Goal: Obtain resource: Obtain resource

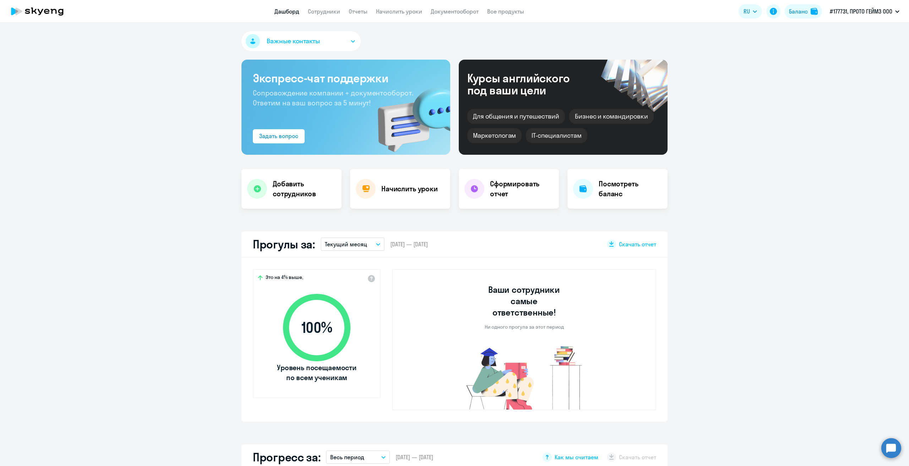
select select "30"
click at [448, 14] on link "Документооборот" at bounding box center [455, 11] width 48 height 7
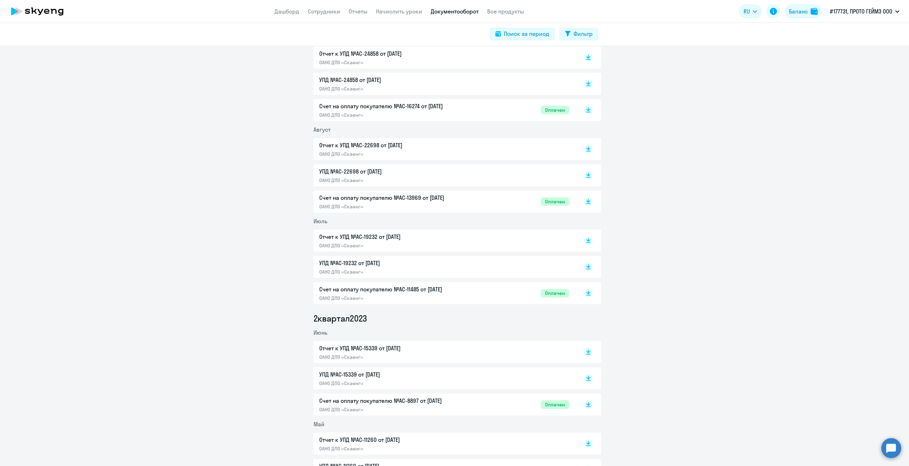
scroll to position [2517, 0]
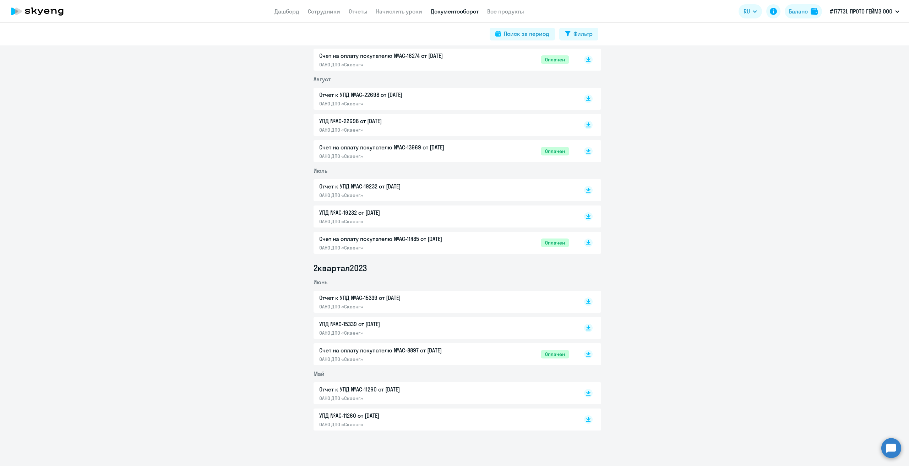
click at [335, 414] on p "УПД №AC-11260 от [DATE]" at bounding box center [393, 416] width 149 height 9
click at [329, 323] on p "УПД №AC-15339 от [DATE]" at bounding box center [393, 324] width 149 height 9
click at [337, 216] on p "УПД №AC-19232 от [DATE]" at bounding box center [393, 212] width 149 height 9
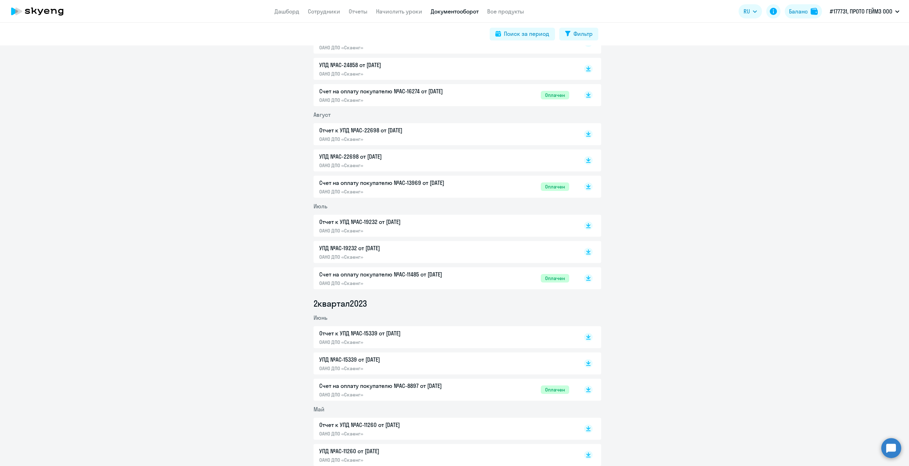
click at [354, 157] on p "УПД №AC-22698 от [DATE]" at bounding box center [393, 156] width 149 height 9
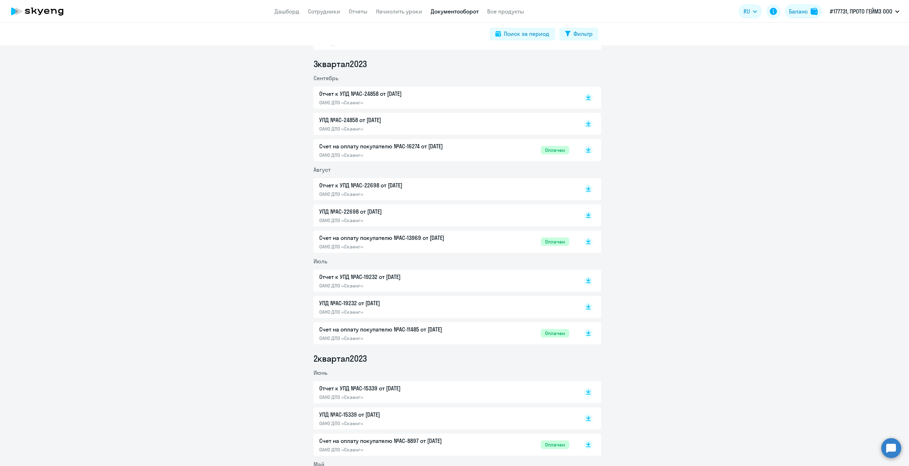
scroll to position [2375, 0]
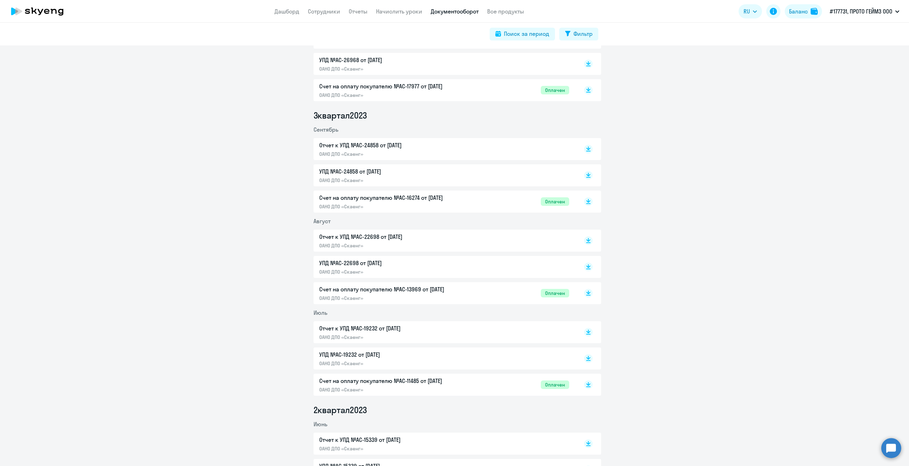
click at [342, 173] on p "УПД №AC-24858 от [DATE]" at bounding box center [393, 171] width 149 height 9
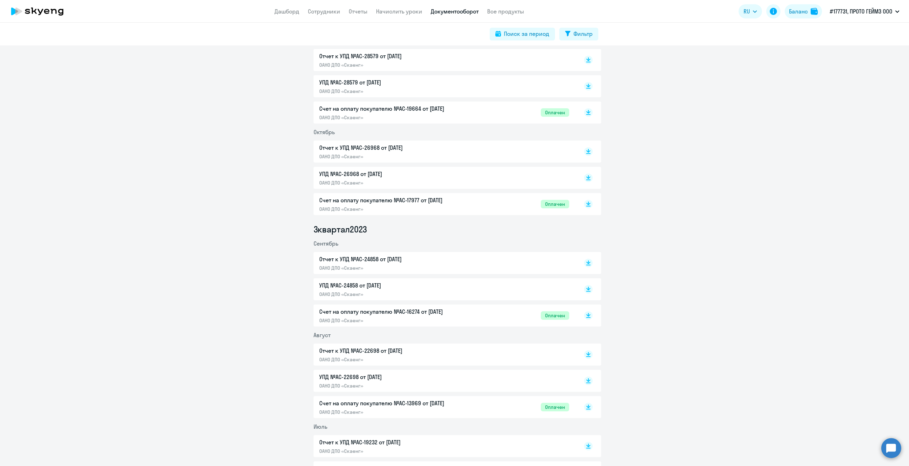
scroll to position [2233, 0]
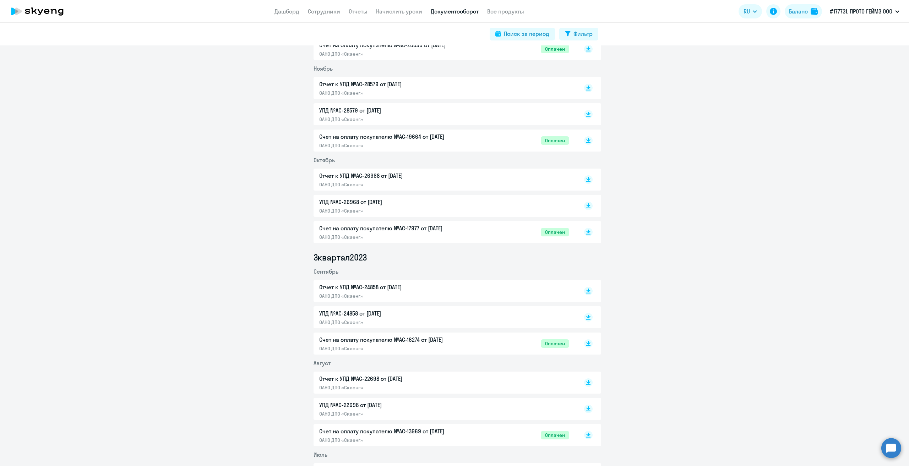
click at [341, 201] on p "УПД №AC-26968 от [DATE]" at bounding box center [393, 202] width 149 height 9
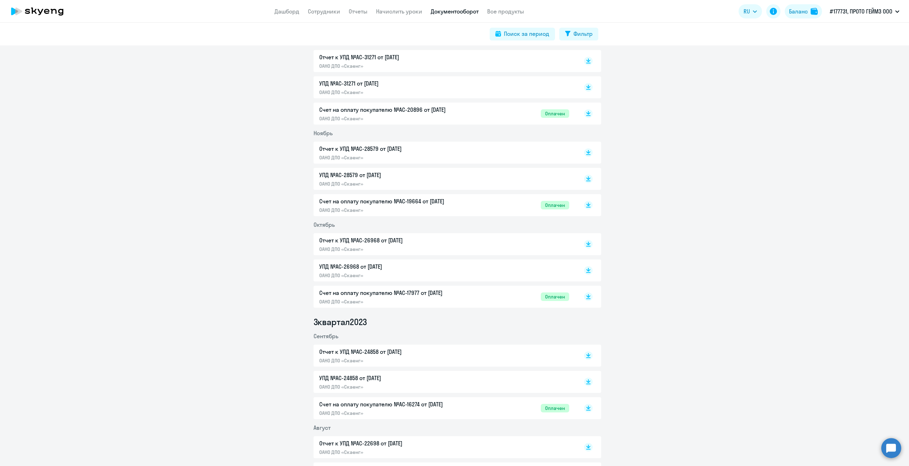
scroll to position [2162, 0]
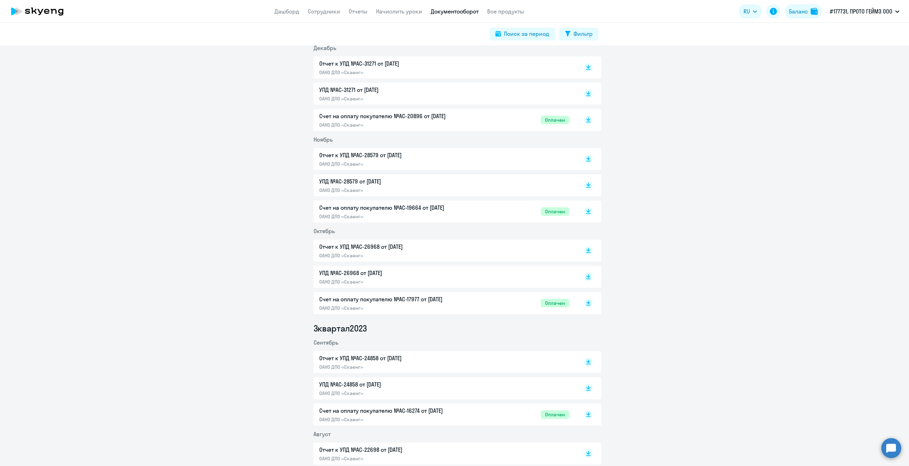
click at [365, 93] on p "УПД №AC-31271 от [DATE]" at bounding box center [393, 90] width 149 height 9
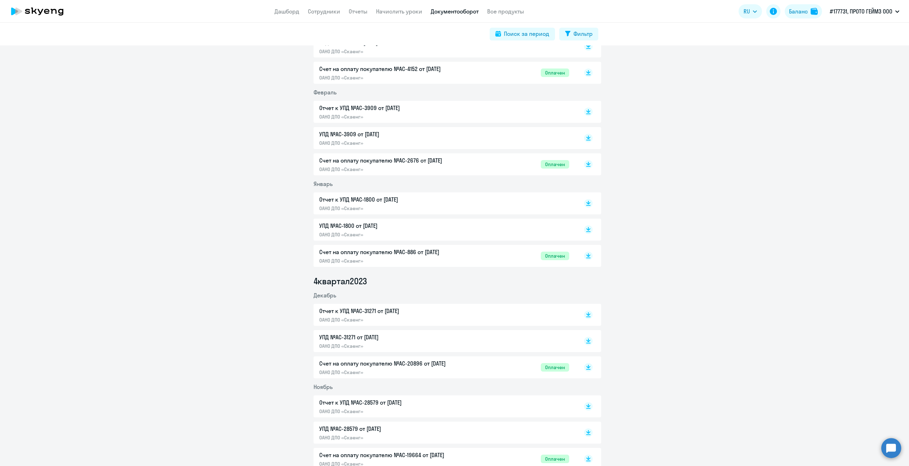
scroll to position [1913, 0]
click at [352, 226] on p "УПД №AC-1800 от [DATE]" at bounding box center [393, 227] width 149 height 9
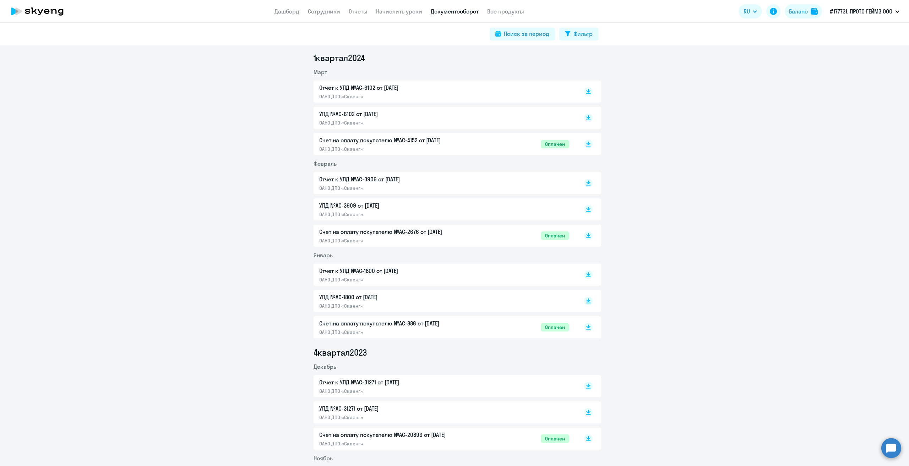
scroll to position [1842, 0]
click at [358, 206] on p "УПД №AC-3909 от [DATE]" at bounding box center [393, 206] width 149 height 9
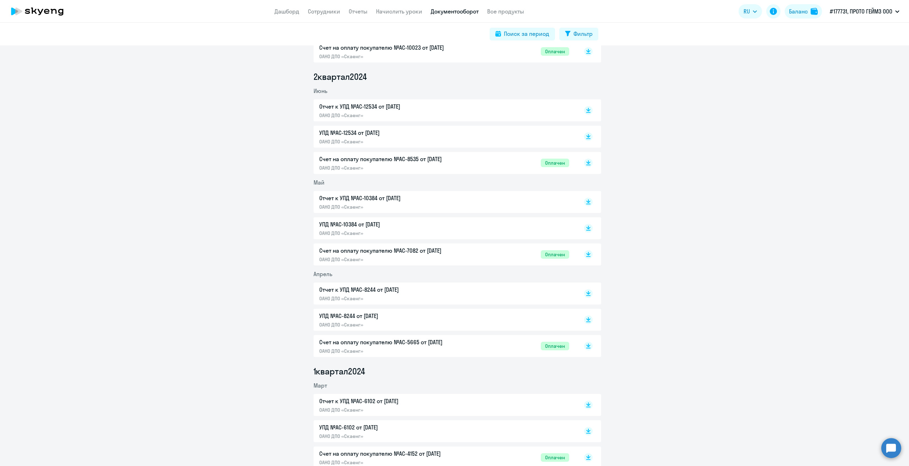
scroll to position [1594, 0]
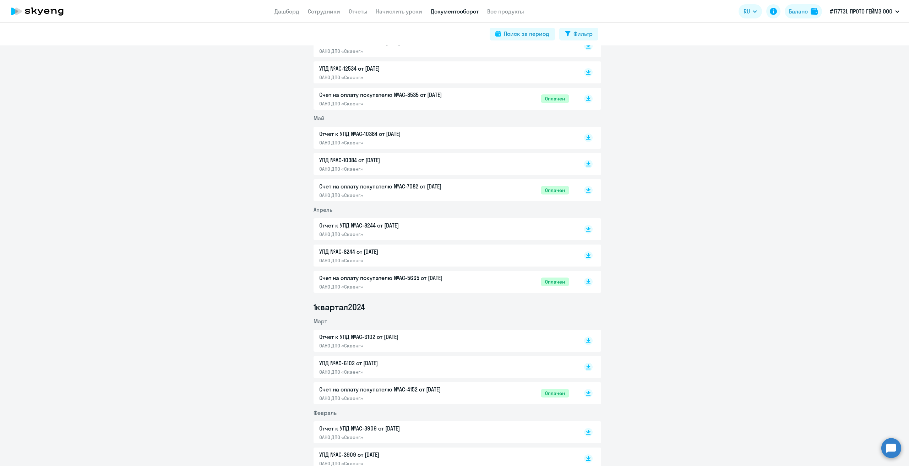
click at [341, 363] on p "УПД №AC-6102 от [DATE]" at bounding box center [393, 363] width 149 height 9
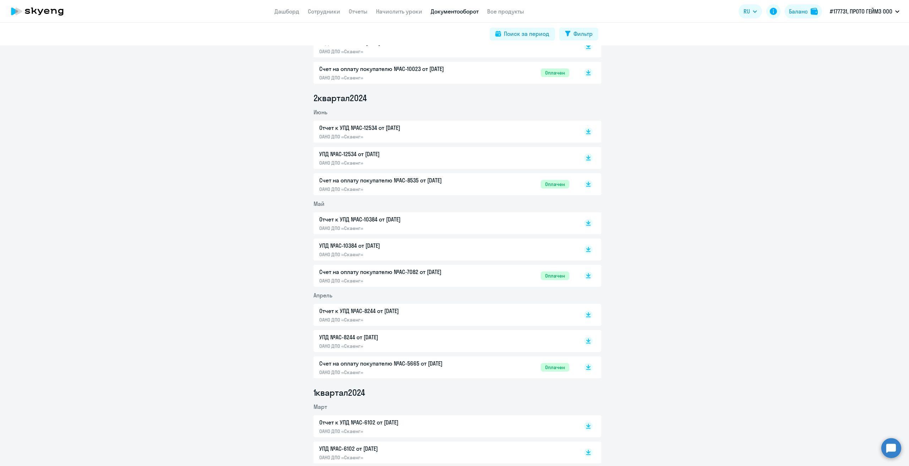
scroll to position [1487, 0]
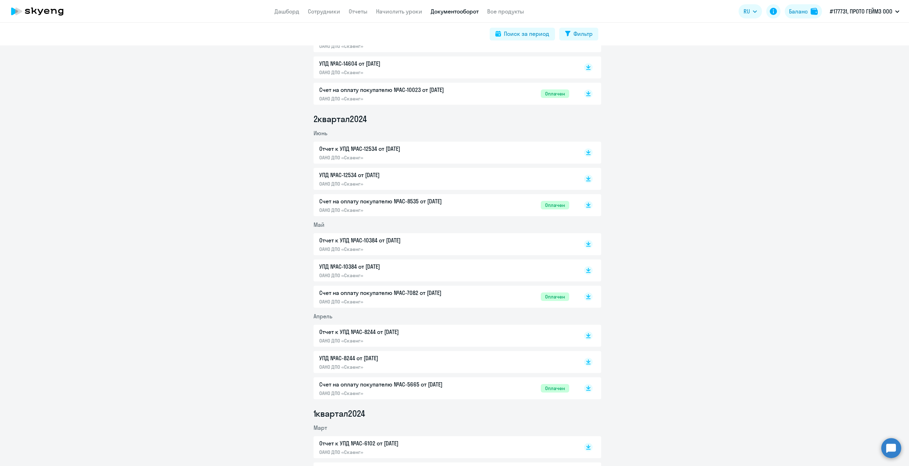
click at [338, 358] on p "УПД №AC-8244 от [DATE]" at bounding box center [393, 358] width 149 height 9
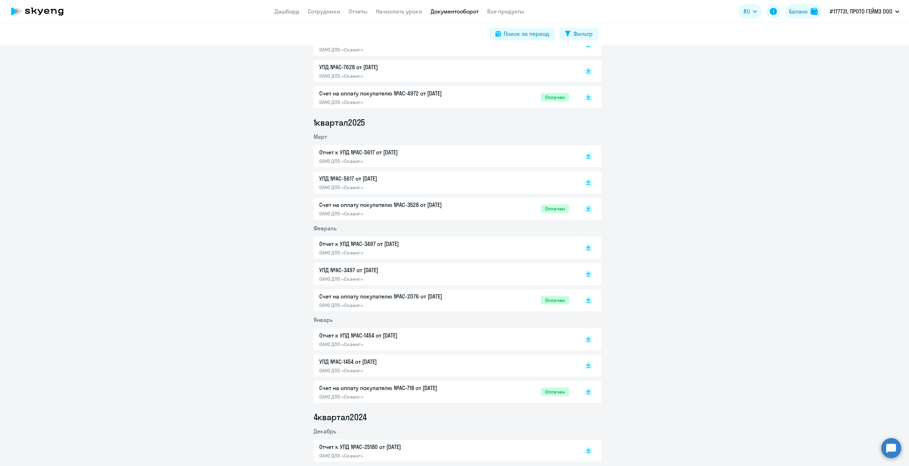
scroll to position [599, 0]
click at [340, 178] on p "УПД №AC-5617 от [DATE]" at bounding box center [393, 178] width 149 height 9
click at [343, 359] on p "УПД №AC-1454 от [DATE]" at bounding box center [393, 362] width 149 height 9
click at [337, 272] on p "УПД №AC-3497 от [DATE]" at bounding box center [393, 270] width 149 height 9
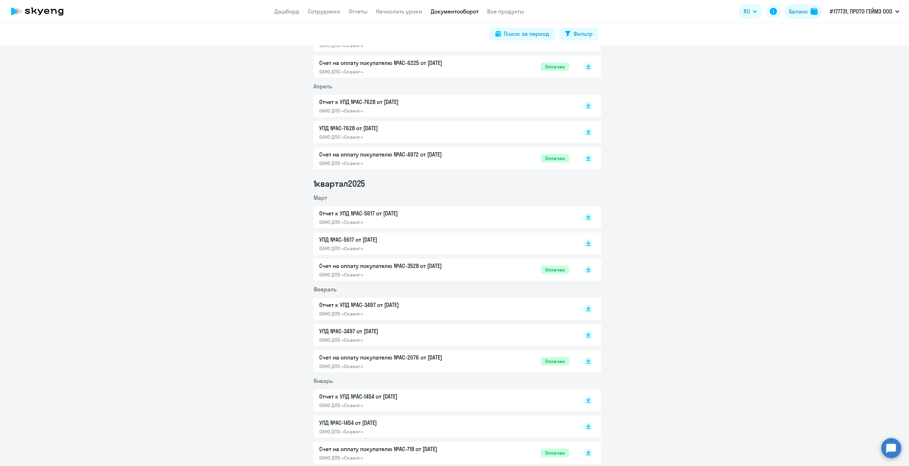
scroll to position [493, 0]
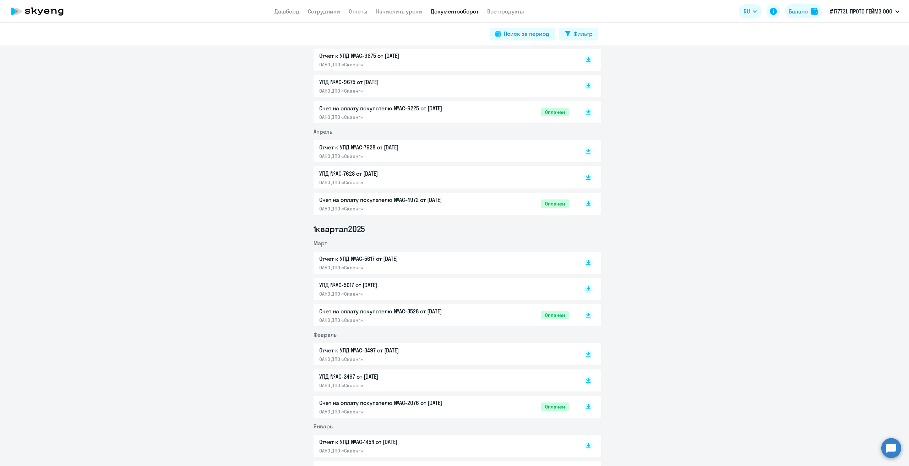
click at [349, 288] on p "УПД №AC-5617 от [DATE]" at bounding box center [393, 285] width 149 height 9
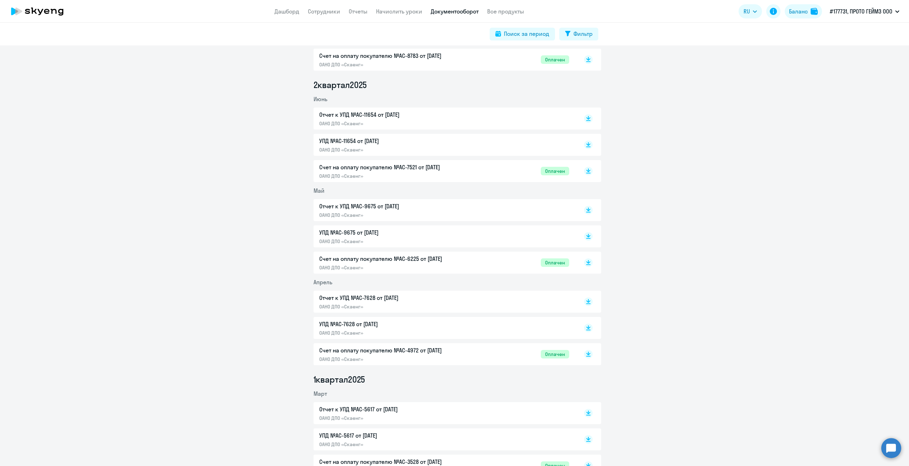
scroll to position [315, 0]
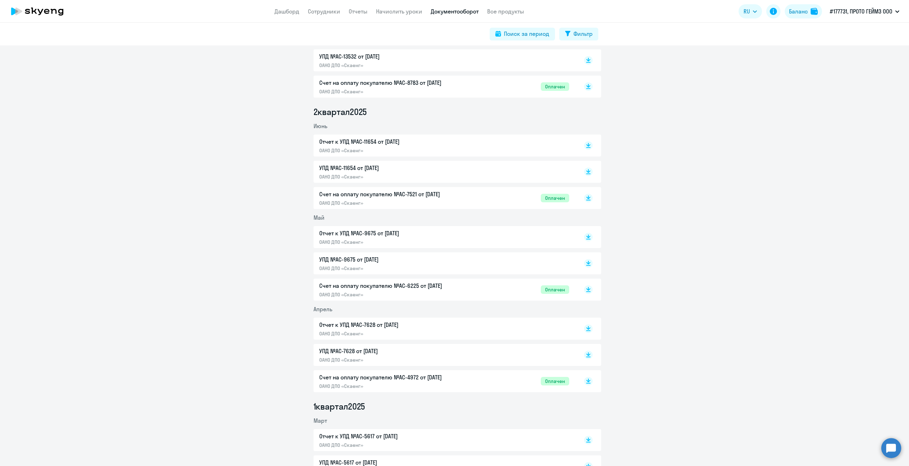
click at [341, 350] on p "УПД №AC-7628 от [DATE]" at bounding box center [393, 351] width 149 height 9
